Goal: Task Accomplishment & Management: Manage account settings

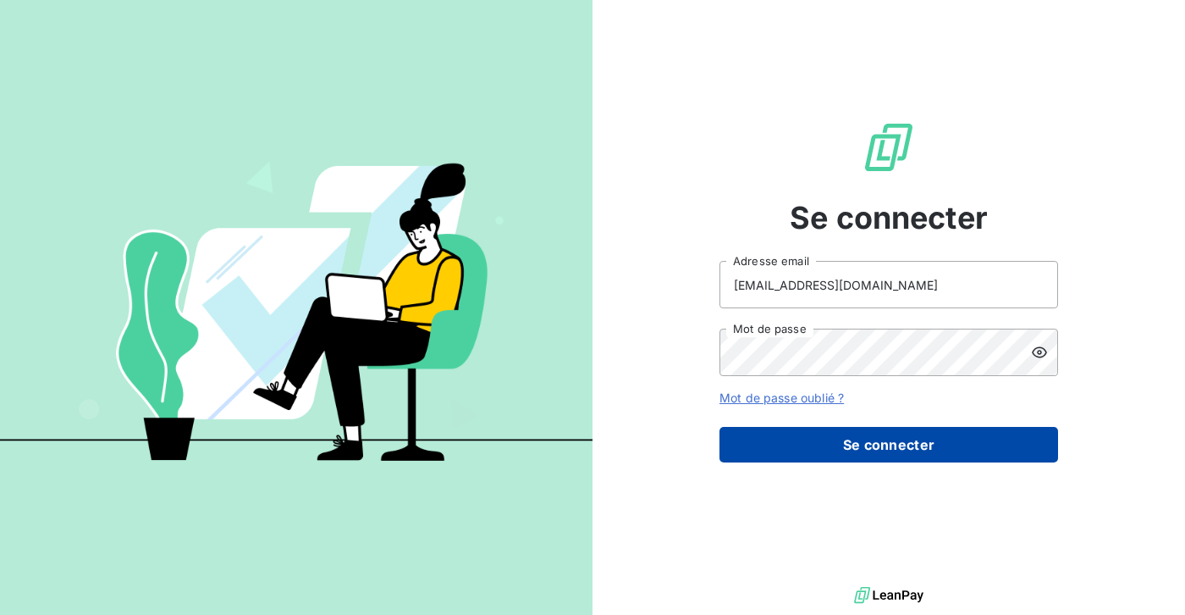
click at [865, 431] on button "Se connecter" at bounding box center [889, 445] width 339 height 36
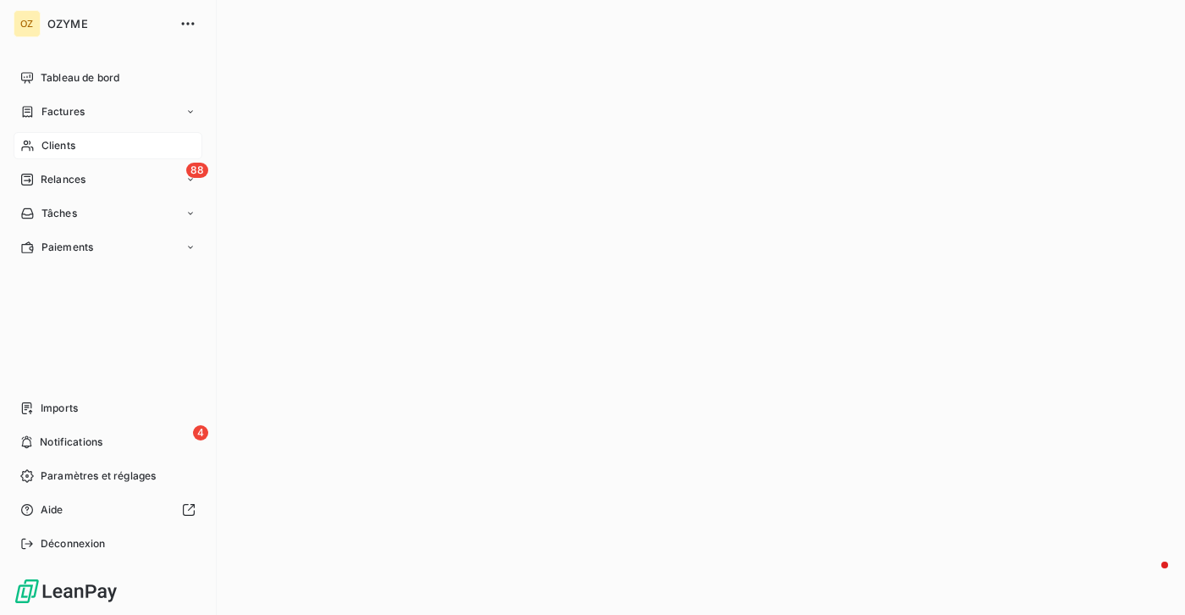
click at [104, 142] on div "Clients" at bounding box center [108, 145] width 189 height 27
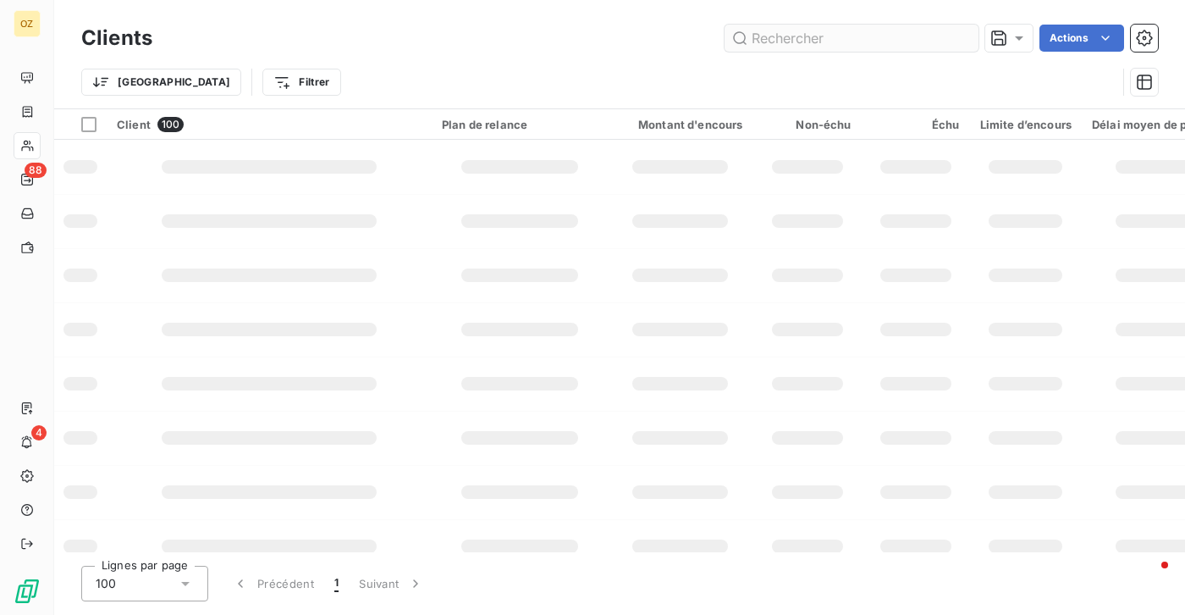
click at [837, 30] on input "text" at bounding box center [852, 38] width 254 height 27
type input "XTHERANEXUS92FONT"
click at [924, 42] on input "XTHERANEXUS92FONT" at bounding box center [852, 38] width 254 height 27
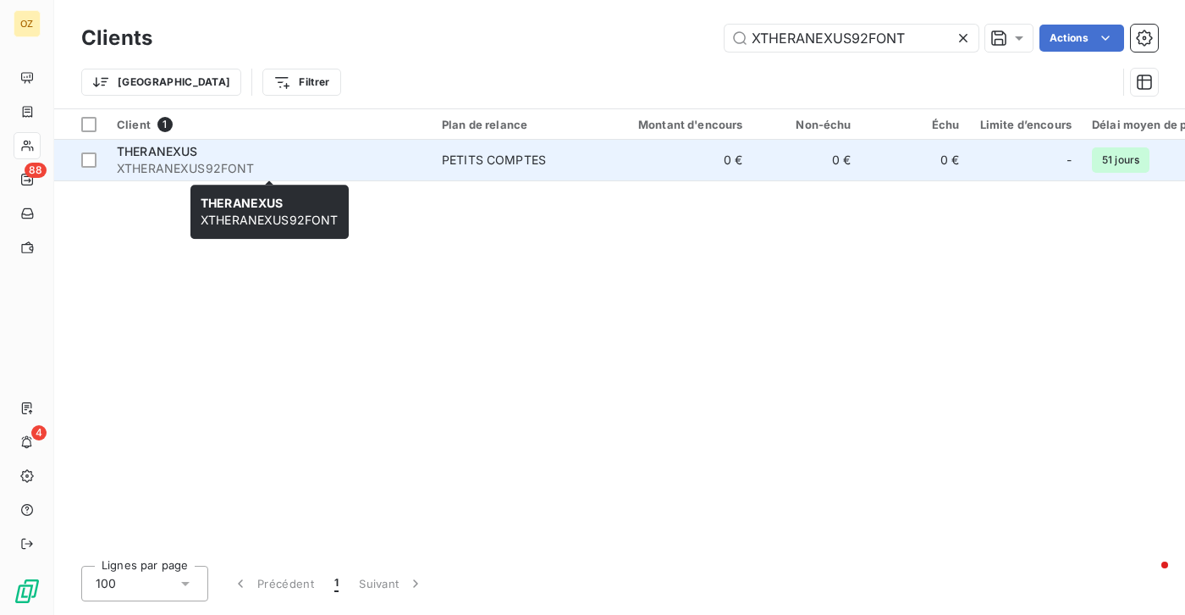
click at [402, 173] on span "XTHERANEXUS92FONT" at bounding box center [269, 168] width 305 height 17
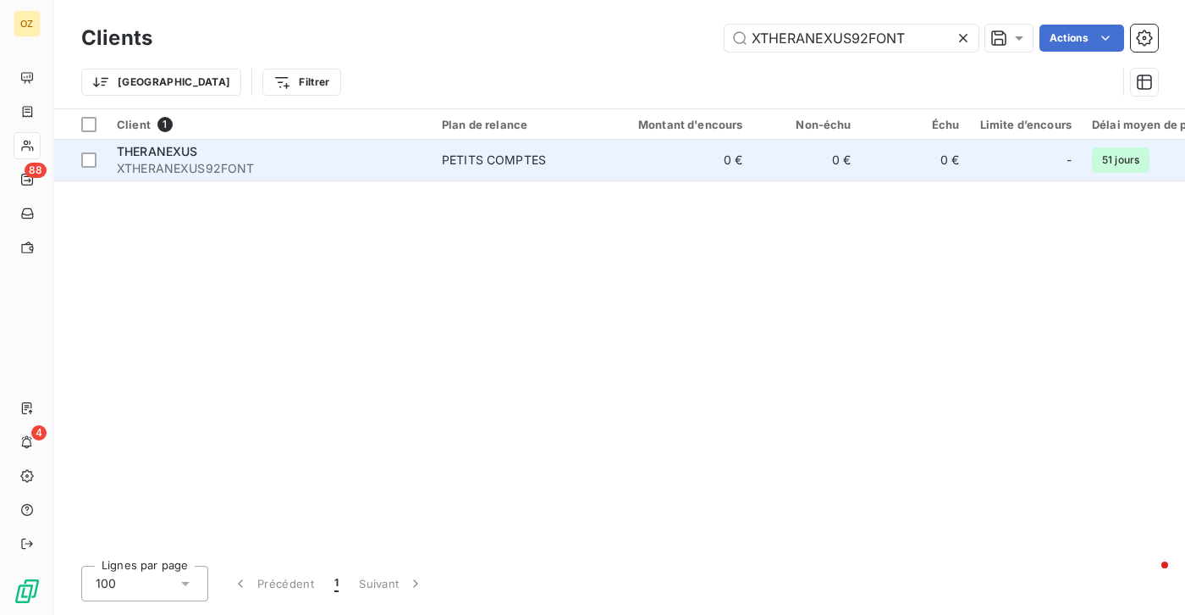
click at [217, 157] on div "THERANEXUS" at bounding box center [269, 151] width 305 height 17
click at [191, 151] on span "THERANEXUS" at bounding box center [157, 151] width 81 height 14
click at [364, 172] on span "XTHERANEXUS92FONT" at bounding box center [269, 168] width 305 height 17
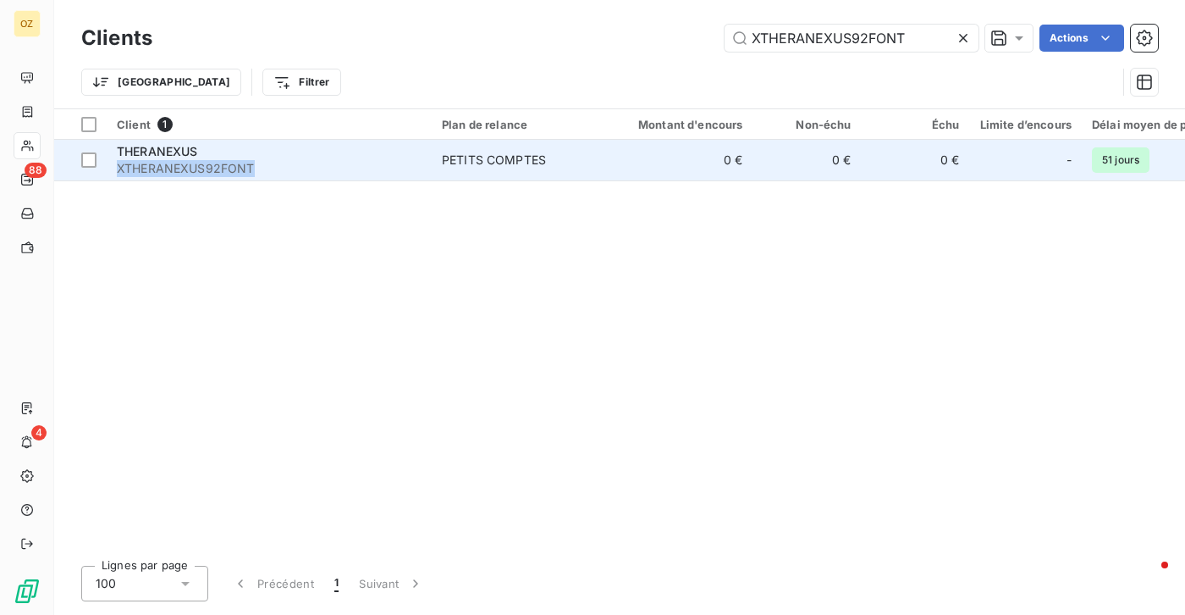
click at [364, 172] on span "XTHERANEXUS92FONT" at bounding box center [269, 168] width 305 height 17
click at [166, 151] on span "THERANEXUS" at bounding box center [157, 151] width 81 height 14
click at [166, 146] on span "THERANEXUS" at bounding box center [157, 151] width 81 height 14
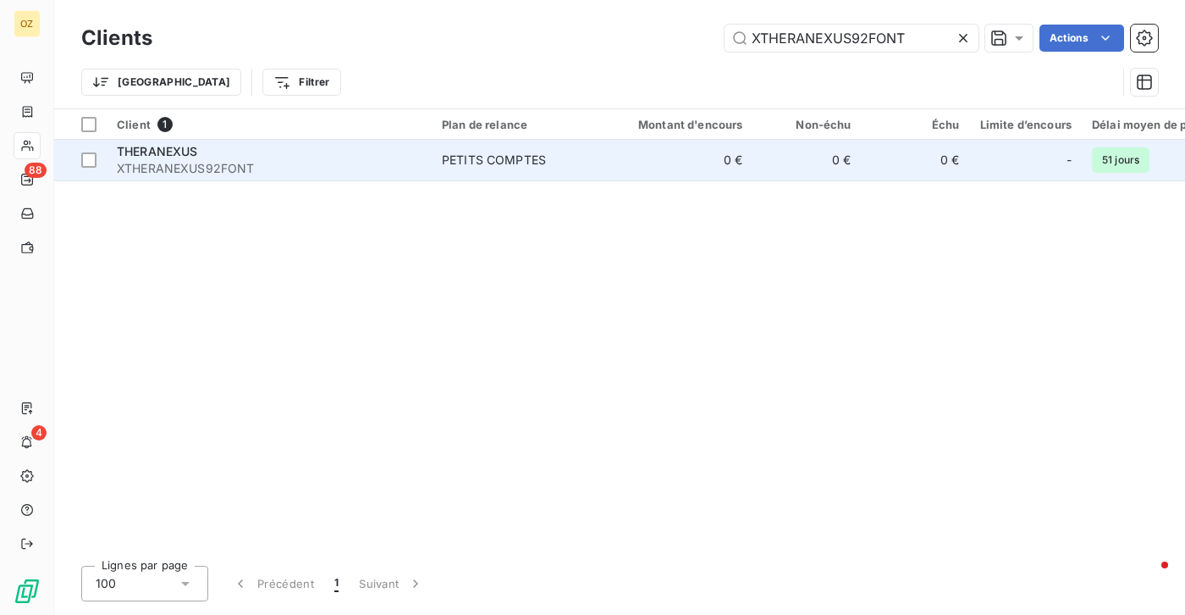
click at [166, 146] on span "THERANEXUS" at bounding box center [157, 151] width 81 height 14
click at [269, 169] on span "XTHERANEXUS92FONT" at bounding box center [269, 168] width 305 height 17
